Goal: Information Seeking & Learning: Find specific fact

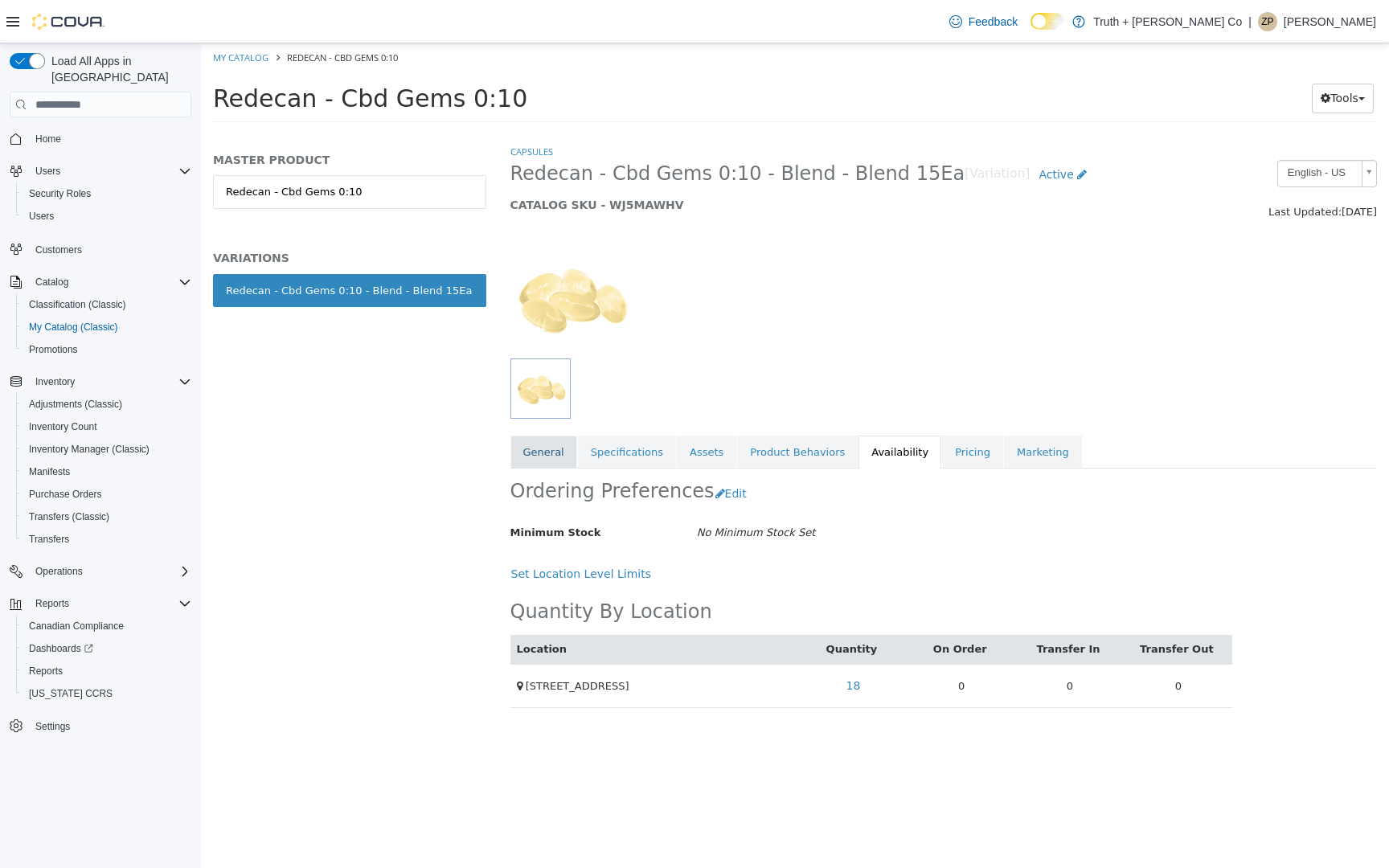
click at [541, 447] on link "General" at bounding box center [543, 452] width 67 height 34
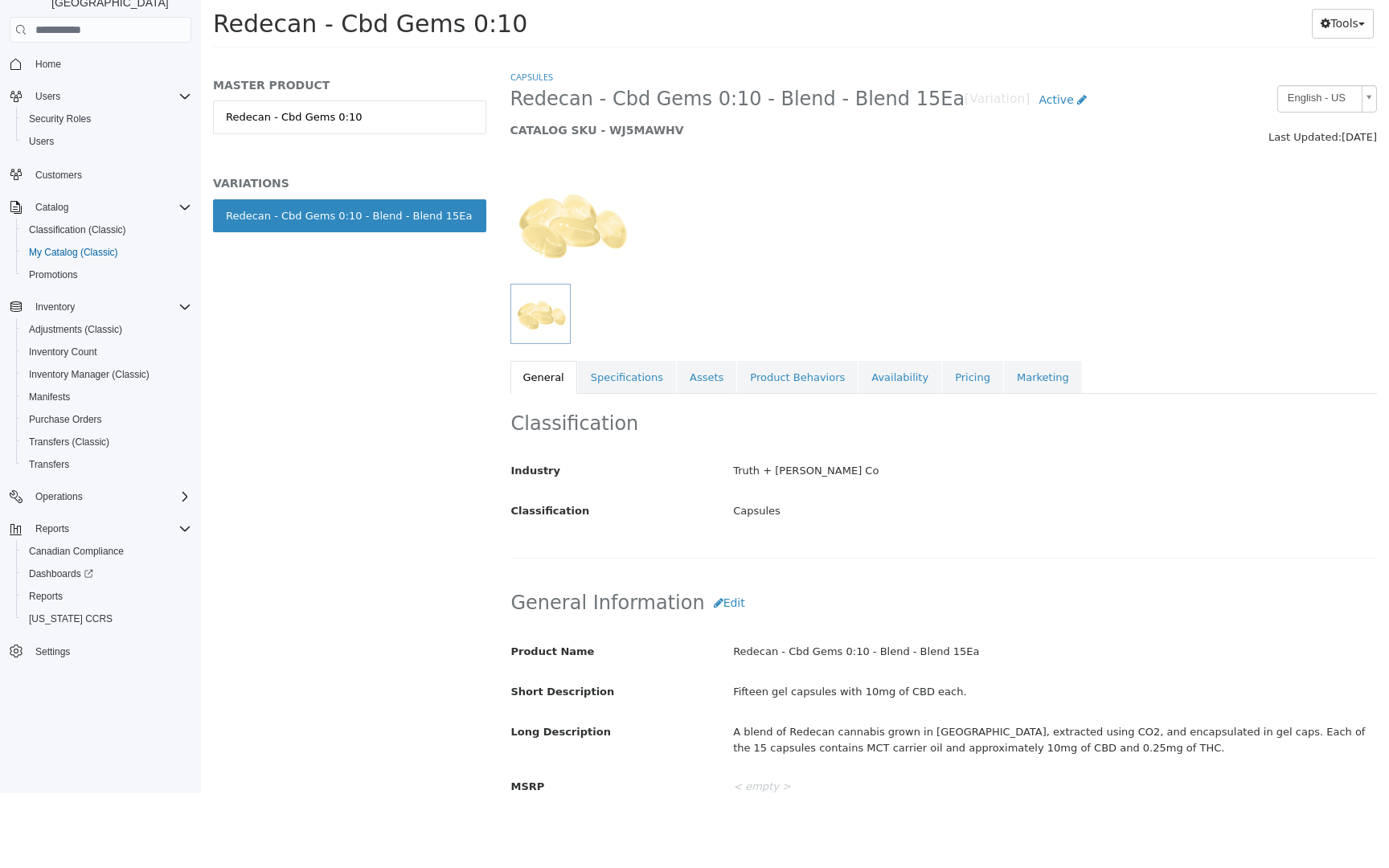
click at [331, 26] on span "Redecan - Cbd Gems 0:10" at bounding box center [369, 24] width 314 height 28
drag, startPoint x: 331, startPoint y: 26, endPoint x: 477, endPoint y: 26, distance: 146.0
click at [477, 26] on span "Redecan - Cbd Gems 0:10" at bounding box center [369, 24] width 314 height 28
copy span "Cbd Gems 0:10"
click at [943, 369] on link "Pricing" at bounding box center [973, 378] width 61 height 34
